Goal: Transaction & Acquisition: Book appointment/travel/reservation

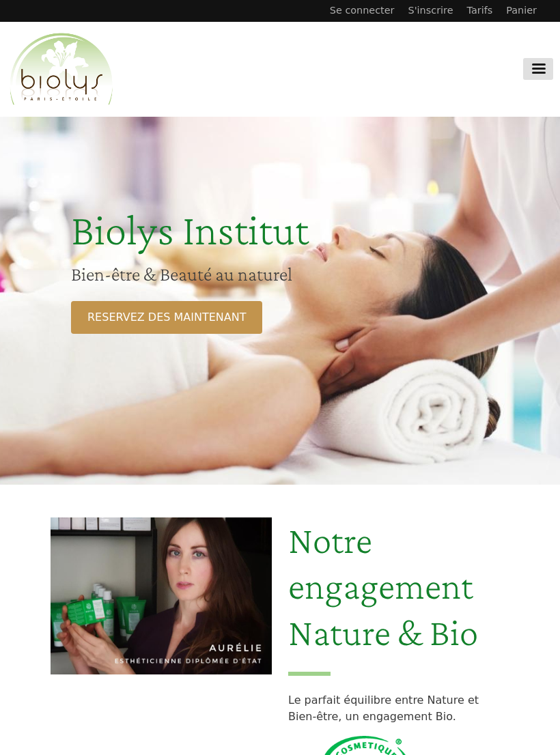
click at [199, 313] on link "RESERVEZ DES MAINTENANT" at bounding box center [166, 317] width 191 height 33
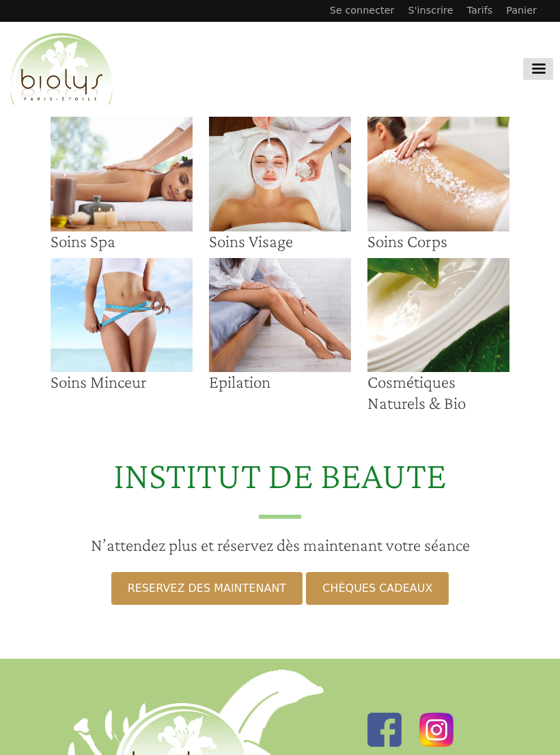
click at [269, 199] on img at bounding box center [280, 174] width 142 height 115
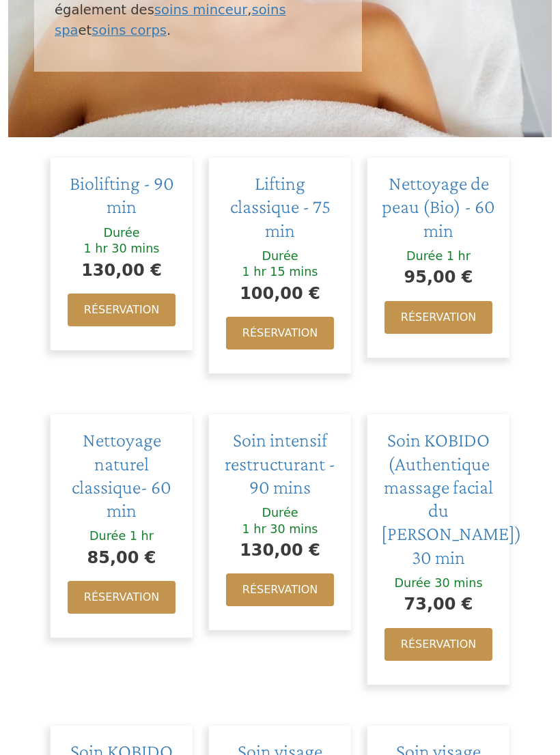
scroll to position [541, 0]
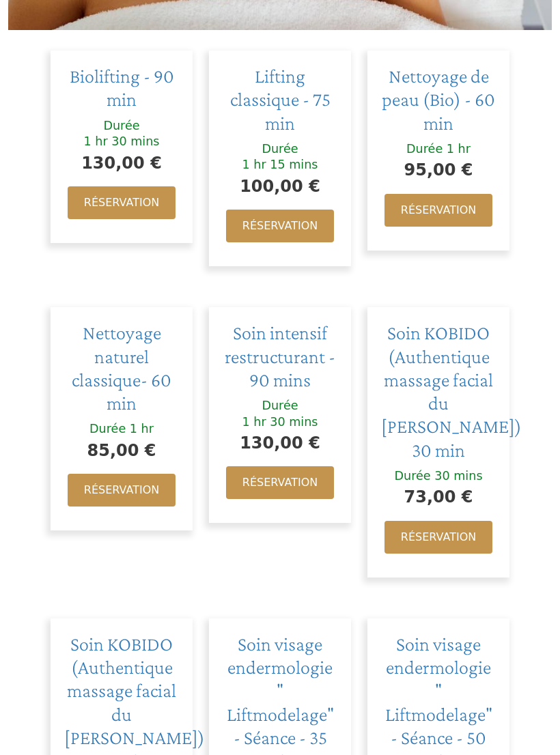
click at [454, 522] on link "Réservation" at bounding box center [438, 538] width 108 height 33
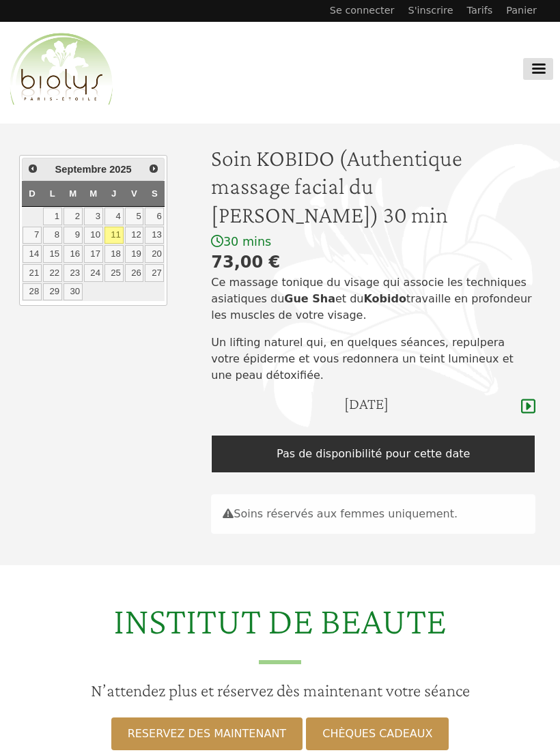
click at [115, 238] on link "11" at bounding box center [113, 236] width 19 height 18
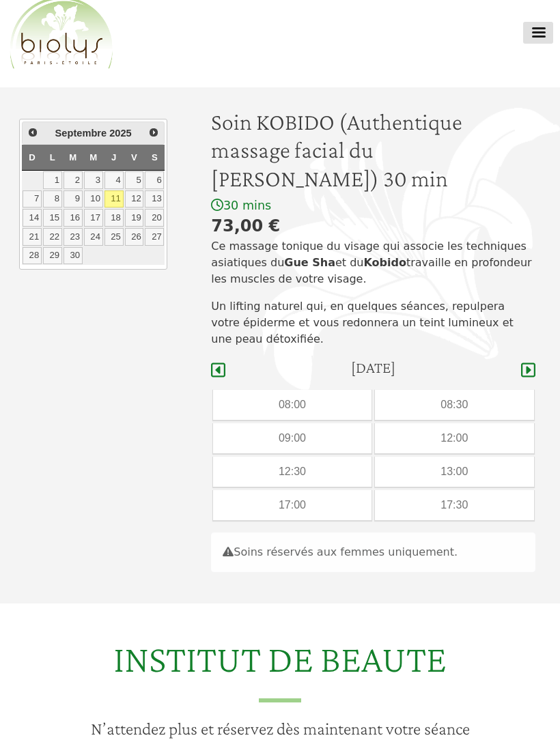
scroll to position [35, 0]
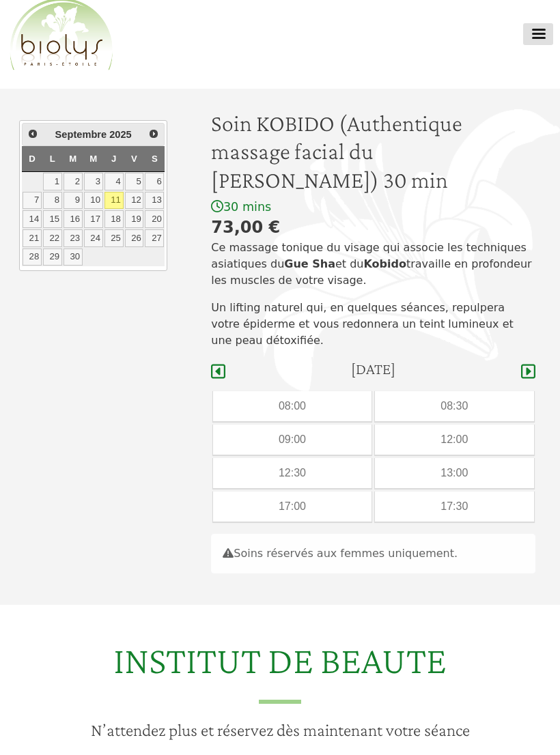
click at [311, 519] on div "17:00" at bounding box center [292, 507] width 159 height 30
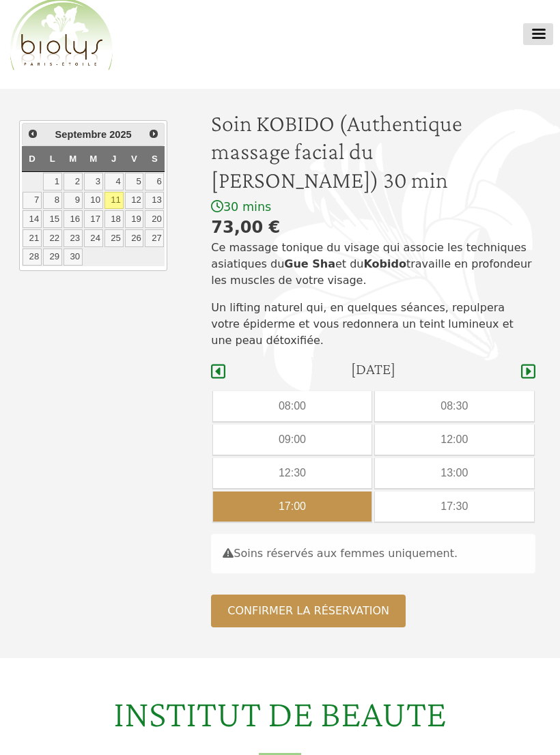
click at [337, 596] on button "Confirmer la réservation" at bounding box center [308, 611] width 195 height 33
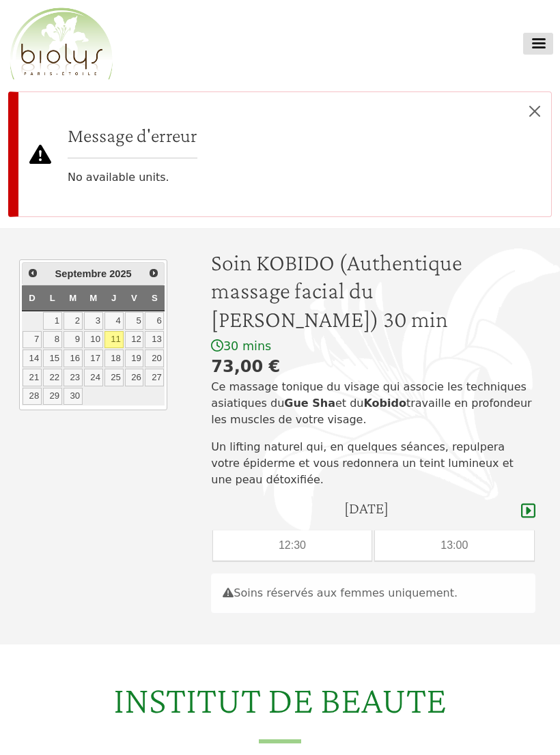
scroll to position [25, 0]
click at [135, 343] on link "12" at bounding box center [134, 341] width 19 height 18
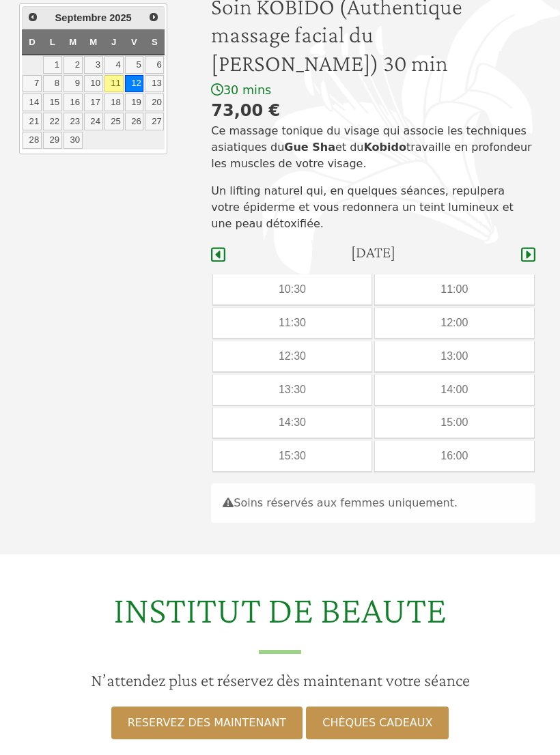
scroll to position [151, 0]
click at [535, 252] on icon at bounding box center [528, 256] width 14 height 14
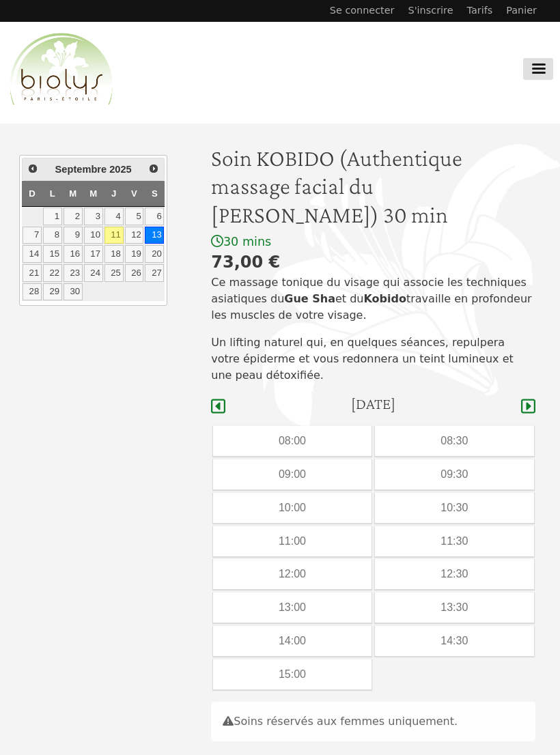
click at [532, 254] on div "73,00 €" at bounding box center [373, 262] width 324 height 25
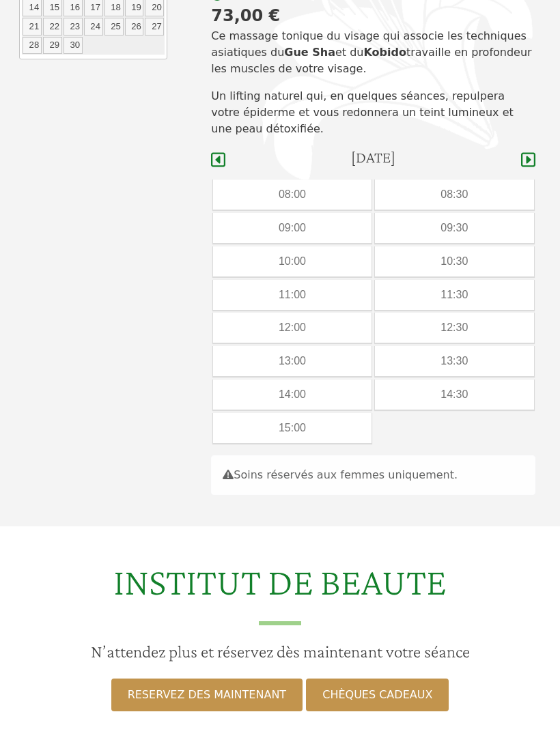
scroll to position [246, 0]
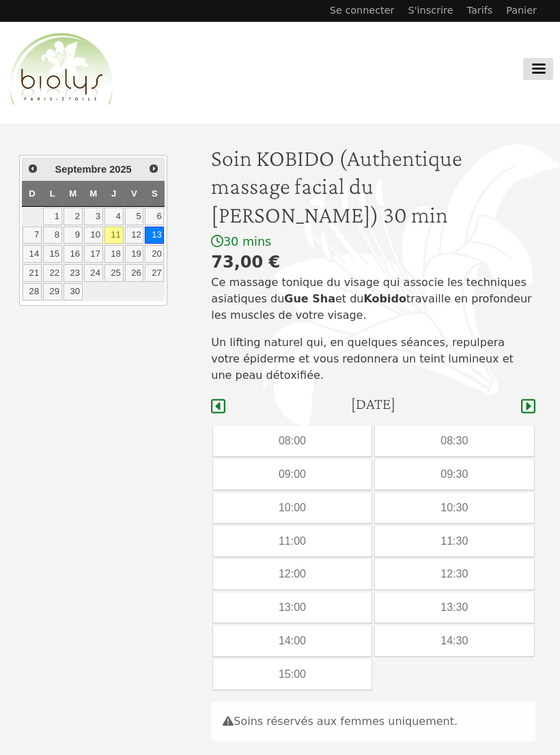
scroll to position [298, 0]
